Goal: Contribute content: Add original content to the website for others to see

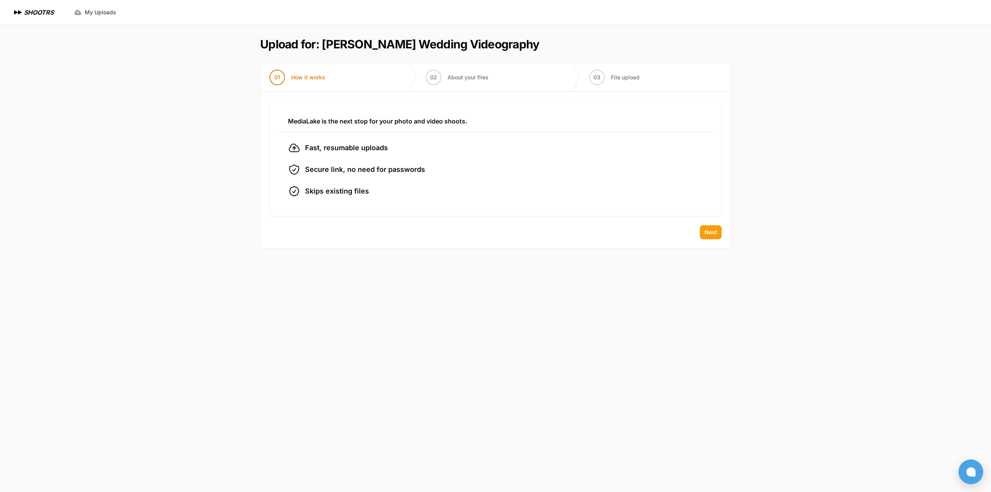
click at [705, 231] on span "Next" at bounding box center [711, 232] width 12 height 8
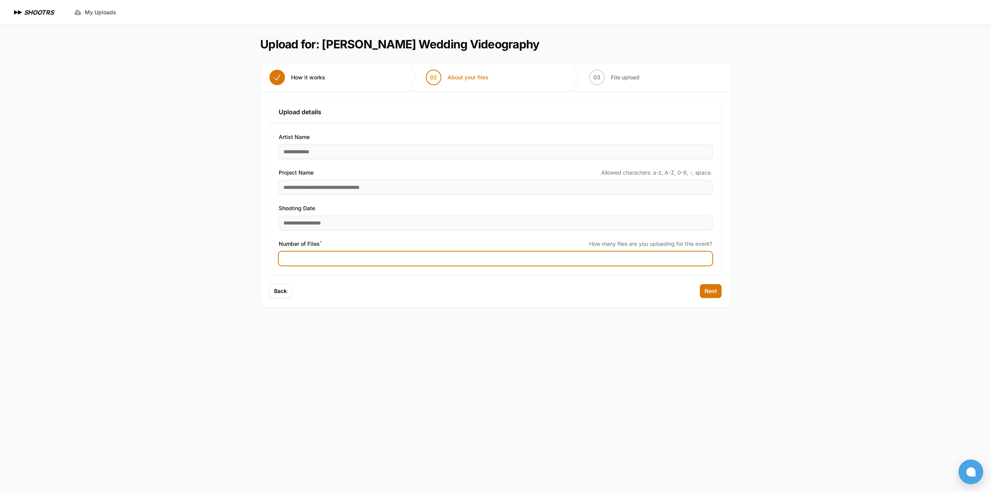
click at [333, 257] on input "Number of Files *" at bounding box center [496, 259] width 434 height 14
click at [326, 257] on input "Number of Files *" at bounding box center [496, 259] width 434 height 14
drag, startPoint x: 316, startPoint y: 259, endPoint x: 271, endPoint y: 264, distance: 45.1
click at [271, 264] on div "**********" at bounding box center [495, 199] width 452 height 152
drag, startPoint x: 314, startPoint y: 260, endPoint x: 241, endPoint y: 252, distance: 73.6
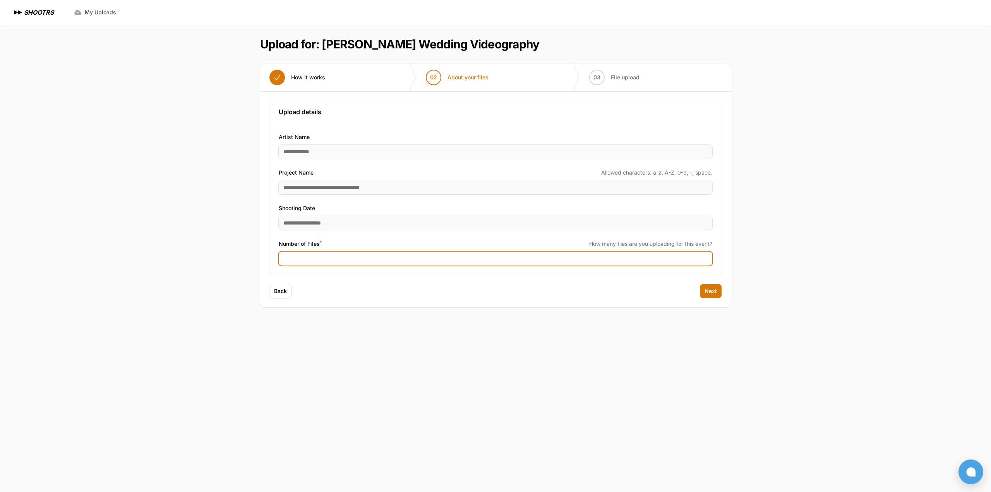
click at [241, 252] on div "Expand sidebar Collapse sidebar SHOOTRS SHOOTRS My Uploads" at bounding box center [495, 246] width 991 height 492
type input "*"
click at [340, 261] on input "Number of Files *" at bounding box center [496, 259] width 434 height 14
type input "***"
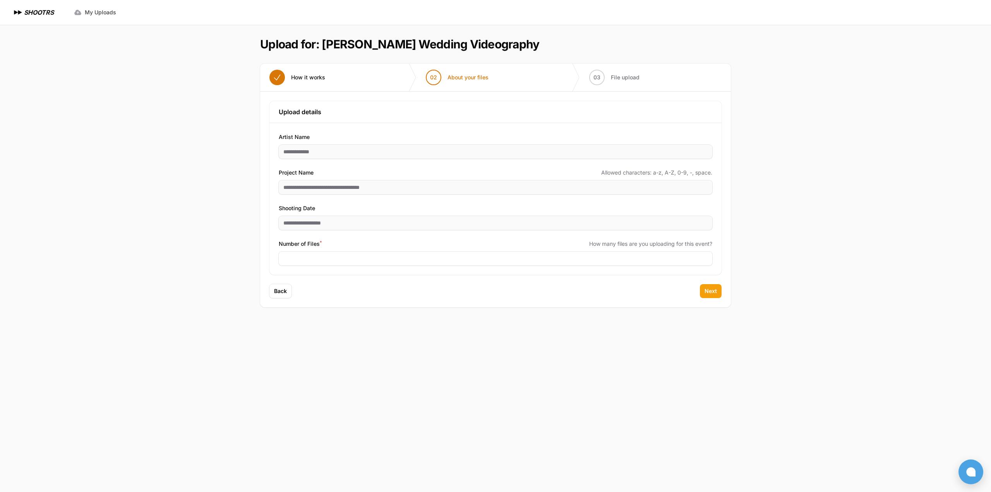
click at [711, 289] on span "Next" at bounding box center [711, 291] width 12 height 8
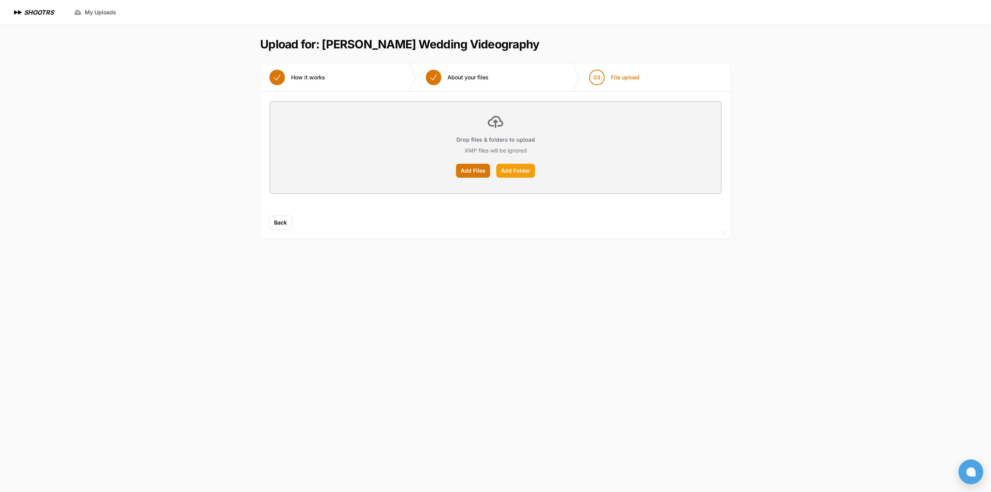
click at [515, 172] on label "Add Folder" at bounding box center [515, 171] width 39 height 14
click at [0, 0] on input "Add Folder" at bounding box center [0, 0] width 0 height 0
